Goal: Find specific page/section: Find specific page/section

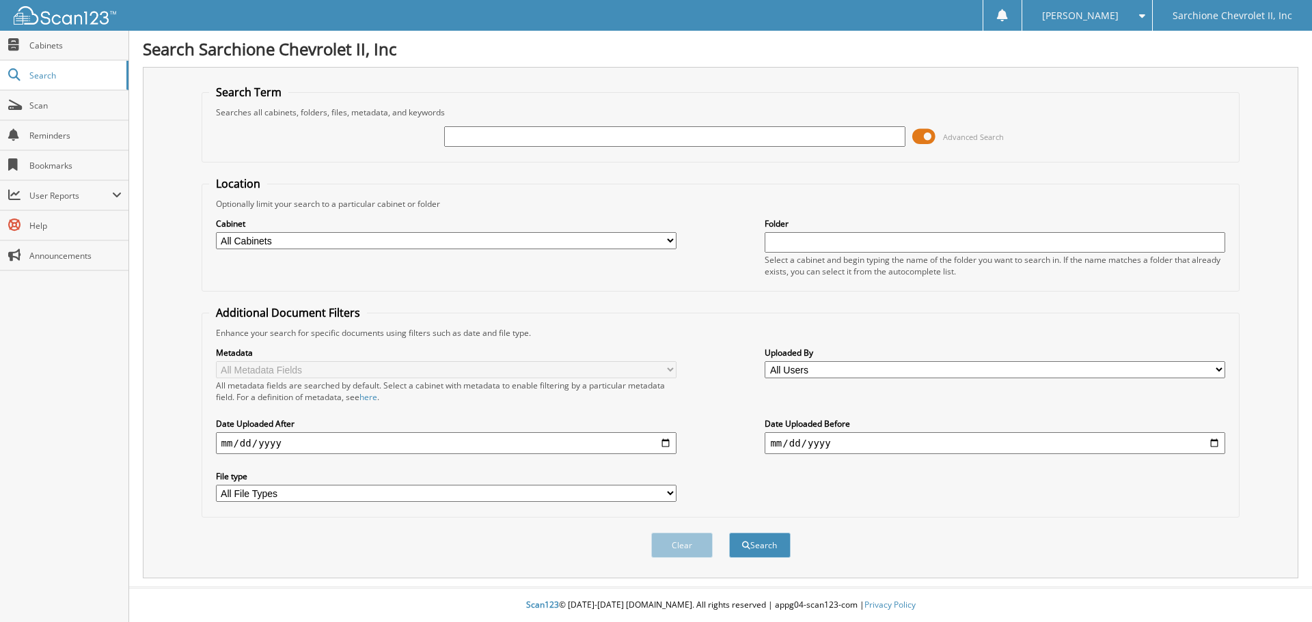
click at [506, 133] on input "text" at bounding box center [674, 136] width 460 height 20
type input "96025"
click at [729, 533] on button "Search" at bounding box center [759, 545] width 61 height 25
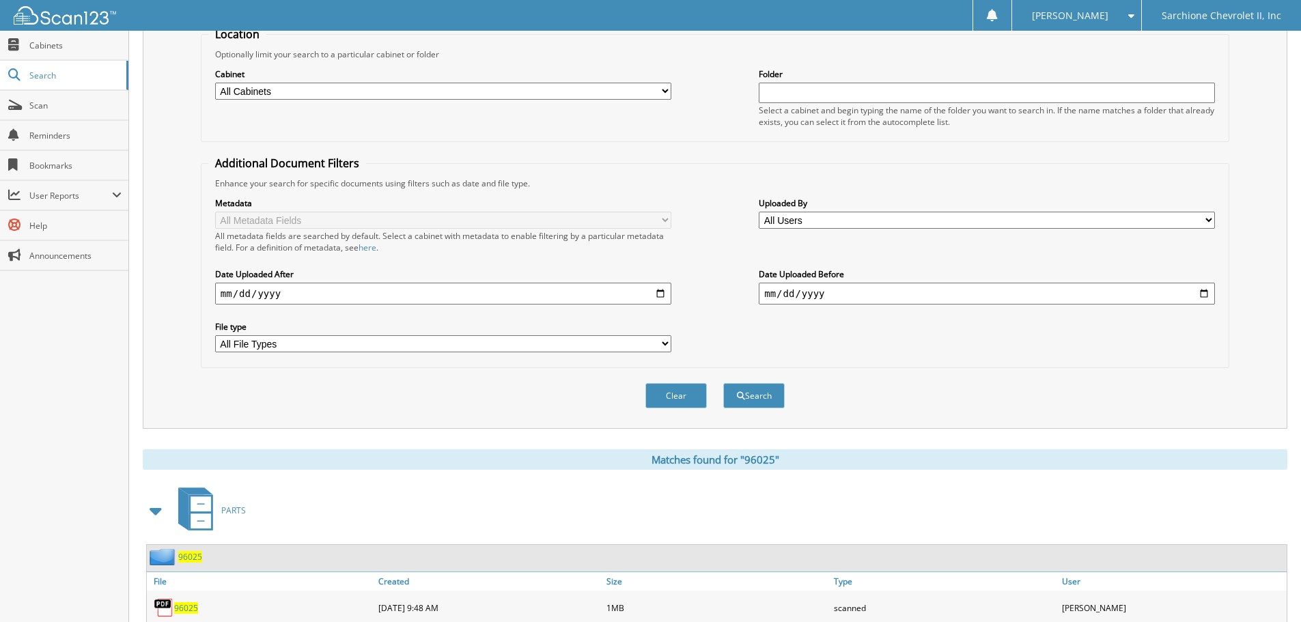
scroll to position [217, 0]
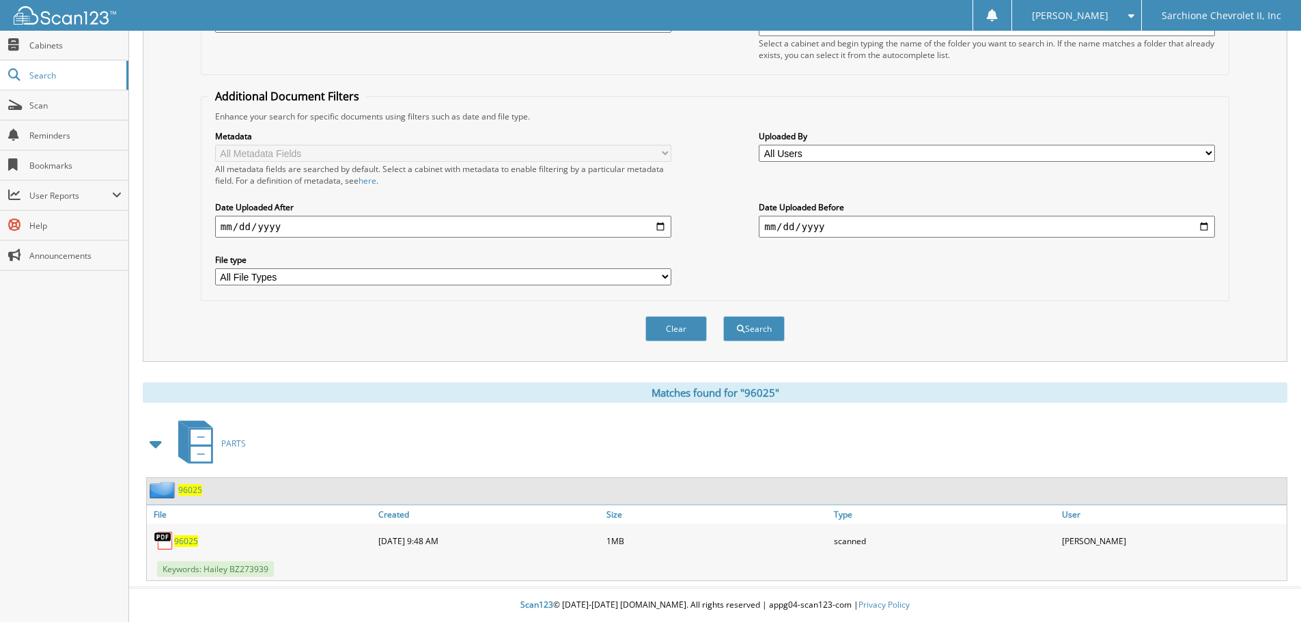
click at [182, 541] on span "96025" at bounding box center [186, 542] width 24 height 12
